Goal: Task Accomplishment & Management: Use online tool/utility

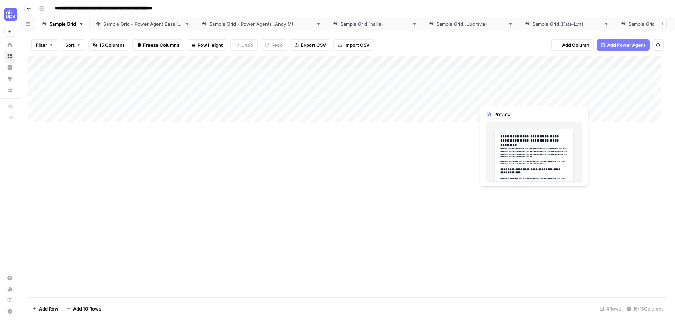
click at [533, 98] on div "Add Column" at bounding box center [347, 91] width 638 height 71
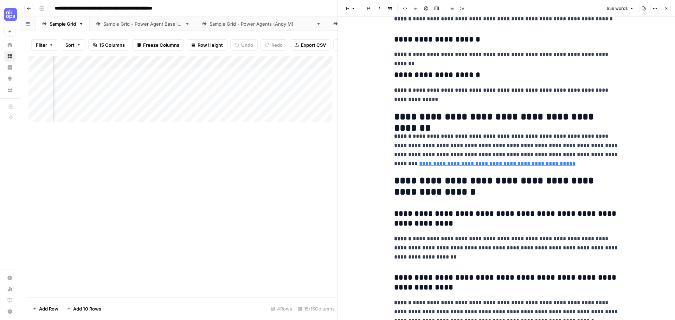
scroll to position [0, 633]
click at [262, 66] on div "Add Column" at bounding box center [182, 91] width 309 height 71
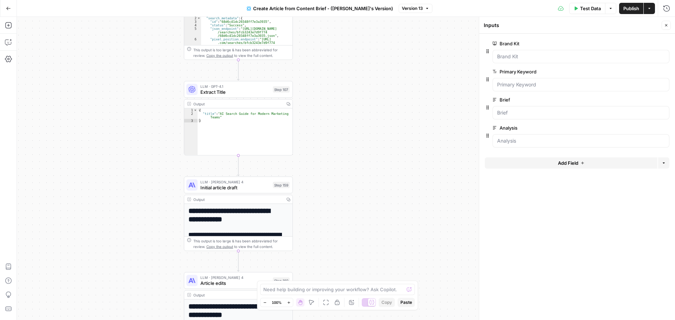
drag, startPoint x: 408, startPoint y: 169, endPoint x: 404, endPoint y: 83, distance: 85.9
click at [406, 81] on div "**********" at bounding box center [346, 169] width 659 height 304
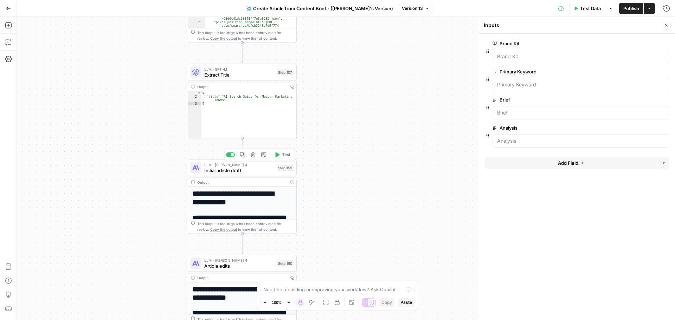
click at [238, 165] on span "LLM · Claude Sonnet 4" at bounding box center [239, 165] width 70 height 6
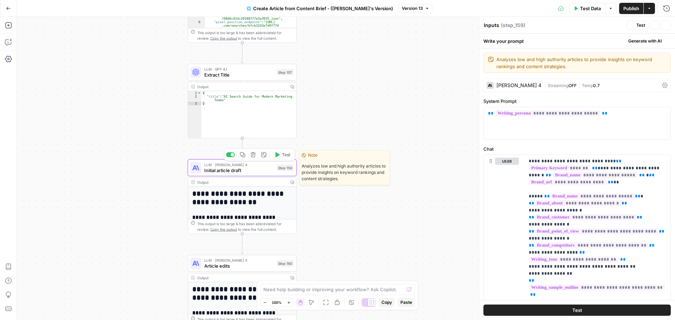
type textarea "Initial article draft"
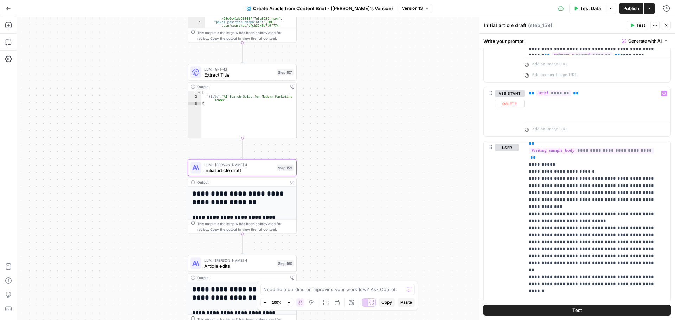
scroll to position [127, 0]
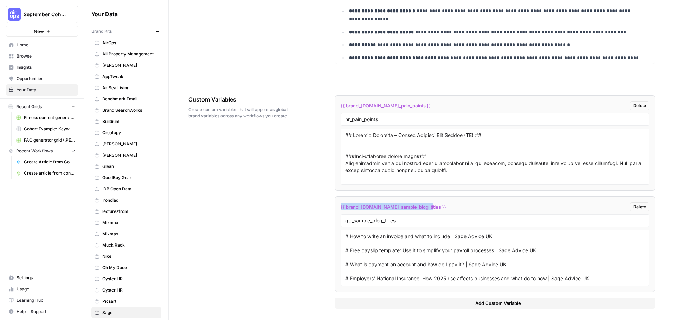
click at [29, 45] on span "Home" at bounding box center [46, 45] width 59 height 6
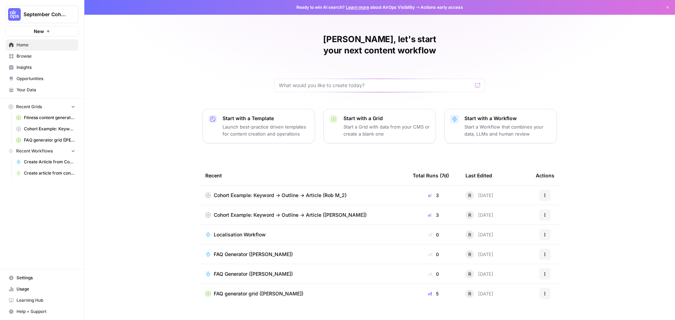
click at [253, 231] on span "Localisation Workflow" at bounding box center [240, 234] width 52 height 7
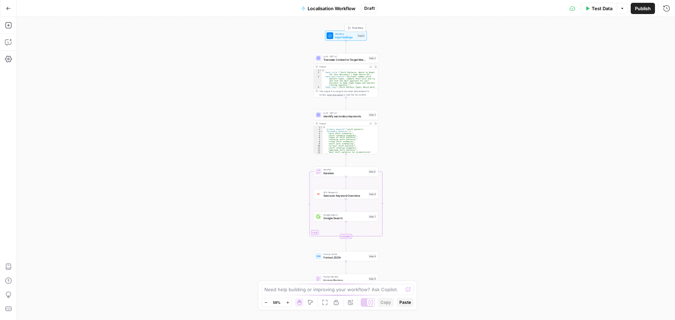
click at [347, 37] on span "Input Settings" at bounding box center [345, 37] width 21 height 4
click at [641, 160] on button "edit field" at bounding box center [646, 156] width 27 height 8
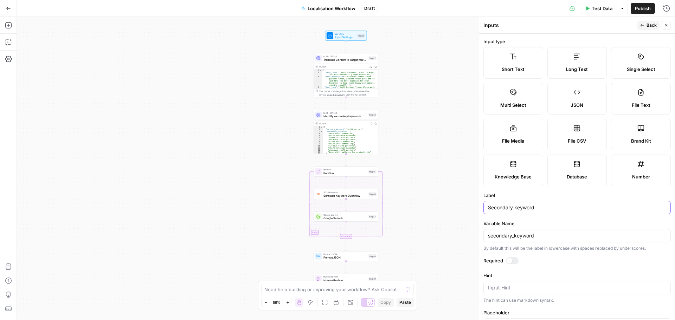
click at [541, 206] on input "Secondary keyword" at bounding box center [577, 207] width 178 height 7
type input "Secondary keywords"
click at [437, 175] on div "Workflow Input Settings Inputs LLM · GPT-4.1 Translate Content to Target Market…" at bounding box center [346, 169] width 659 height 304
click at [665, 27] on icon "button" at bounding box center [667, 25] width 4 height 4
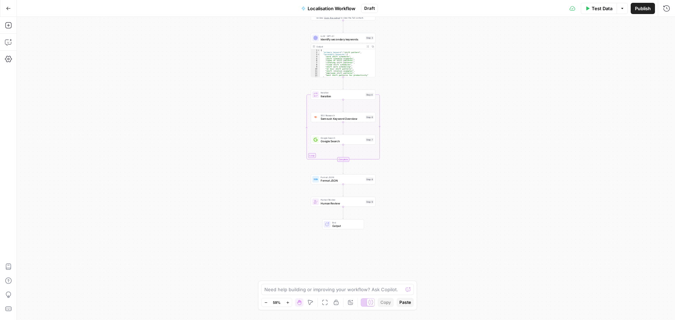
drag, startPoint x: 408, startPoint y: 215, endPoint x: 405, endPoint y: 138, distance: 77.1
click at [405, 138] on div "Workflow Input Settings Inputs LLM · GPT-4.1 Translate Content to Target Market…" at bounding box center [346, 169] width 659 height 304
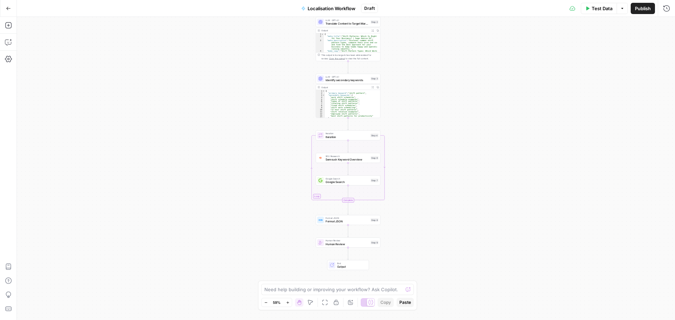
drag, startPoint x: 413, startPoint y: 96, endPoint x: 418, endPoint y: 137, distance: 41.1
click at [418, 137] on div "Workflow Input Settings Inputs LLM · GPT-4.1 Translate Content to Target Market…" at bounding box center [346, 169] width 659 height 304
click at [347, 137] on span "Iteration" at bounding box center [347, 137] width 43 height 4
click at [352, 182] on span "Google Search" at bounding box center [347, 182] width 43 height 4
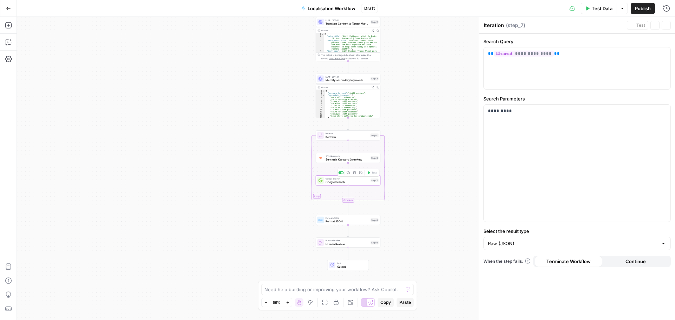
type textarea "Google Search"
